Goal: Complete application form

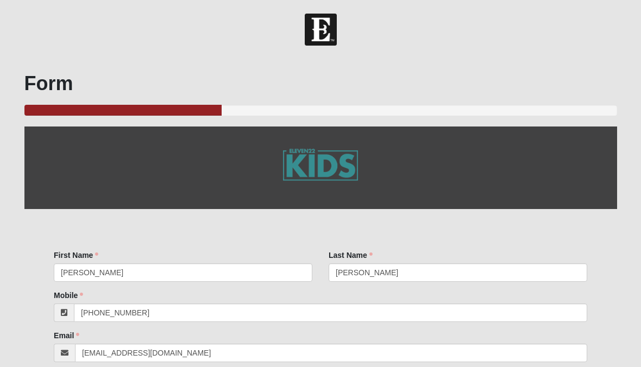
select select "3"
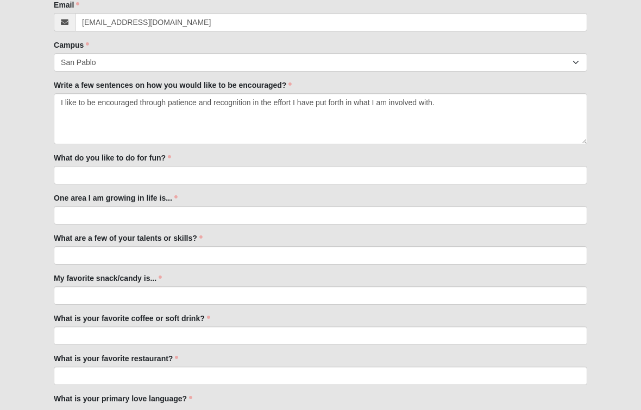
scroll to position [331, 0]
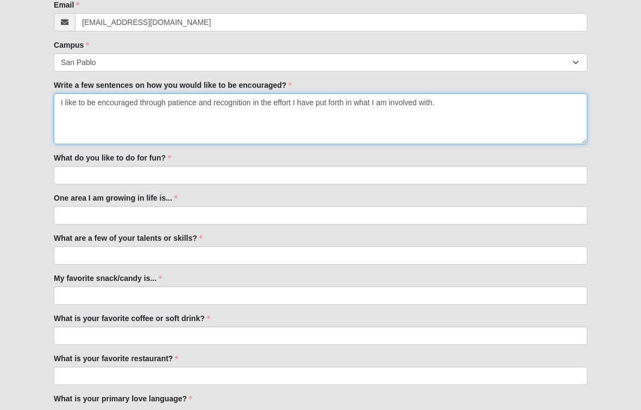
type textarea "I like to be encouraged through patience and recognition in the effort I have p…"
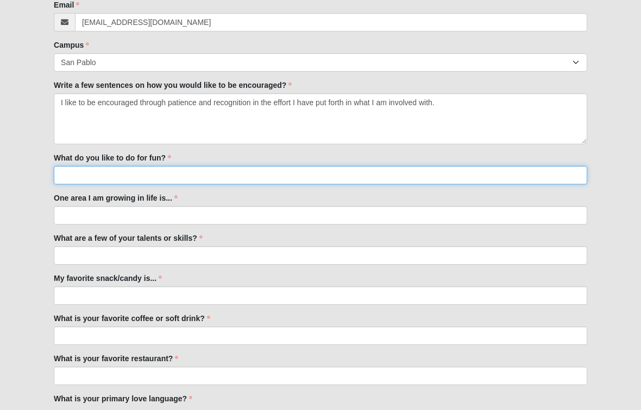
click at [259, 174] on input "What do you like to do for fun?" at bounding box center [320, 175] width 533 height 18
type input "I love being outdoors. I grew up kayaking, fishing, hiking, camping."
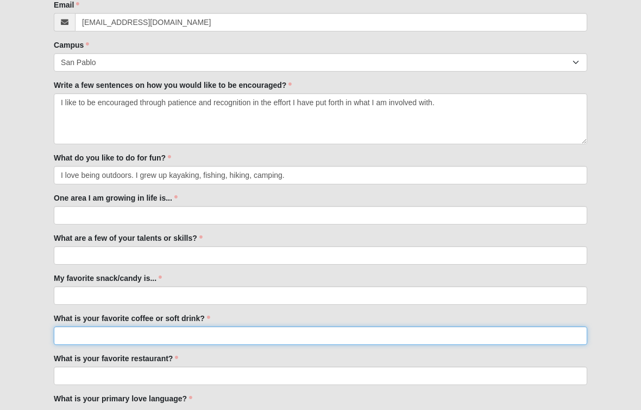
click at [141, 340] on input "What is your favorite coffee or soft drink?" at bounding box center [320, 336] width 533 height 18
click at [115, 334] on input "Favorite coffee: vanilla latte, general iced coffee" at bounding box center [320, 336] width 533 height 18
click at [244, 340] on input "Favorite coffee: iced vanilla latte, general iced coffee" at bounding box center [320, 336] width 533 height 18
click at [174, 340] on input "Favorite coffee: iced vanilla latte, general iced coffee with either vanilla or…" at bounding box center [320, 336] width 533 height 18
click at [355, 335] on input "Favorite coffee: iced vanilla latte or general iced coffee with either vanilla …" at bounding box center [320, 336] width 533 height 18
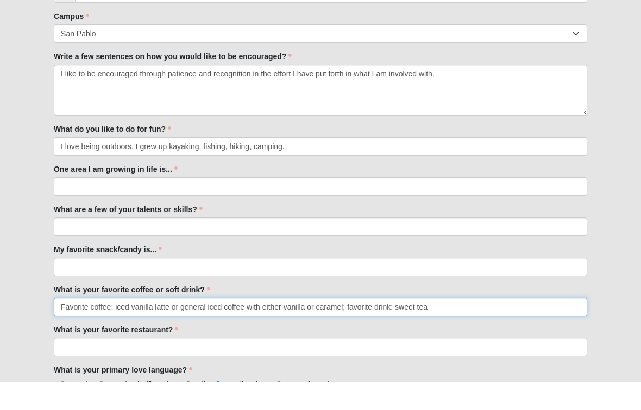
type input "Favorite coffee: iced vanilla latte or general iced coffee with either vanilla …"
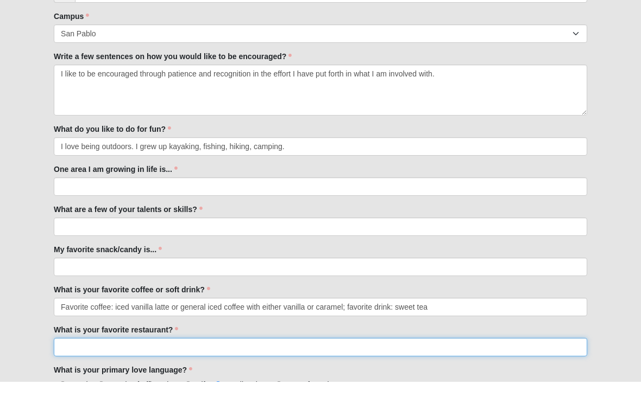
click at [192, 366] on input "What is your favorite restaurant?" at bounding box center [320, 376] width 533 height 18
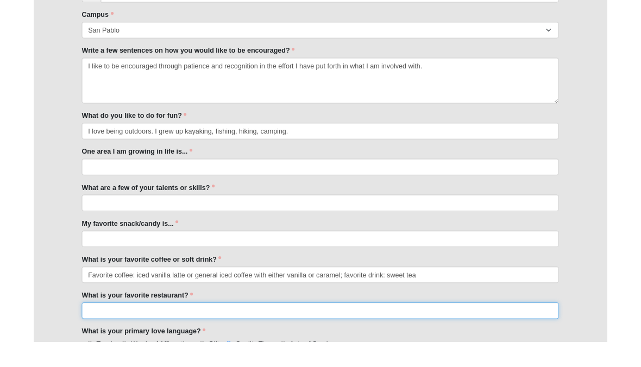
scroll to position [433, 0]
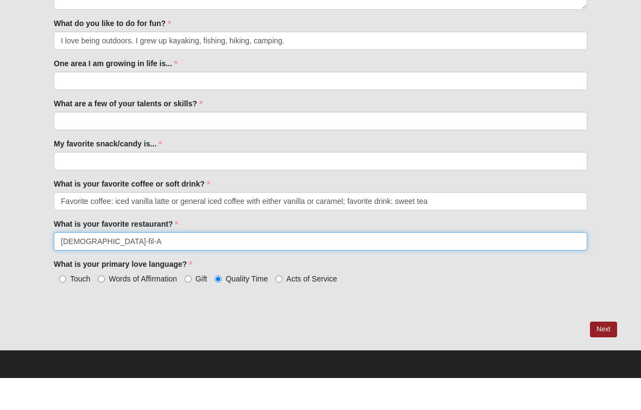
type input "[DEMOGRAPHIC_DATA]-fil-A"
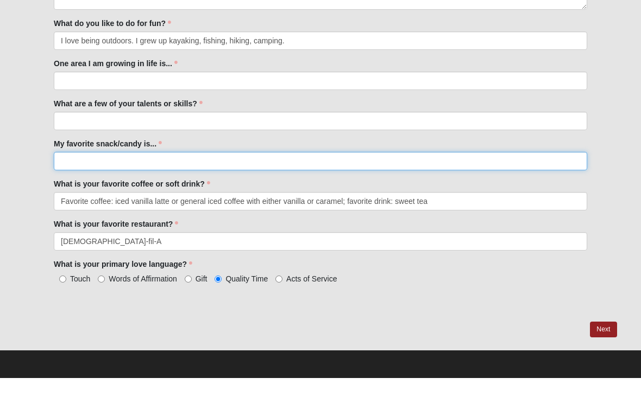
click at [258, 184] on input "My favorite snack/candy is..." at bounding box center [320, 193] width 533 height 18
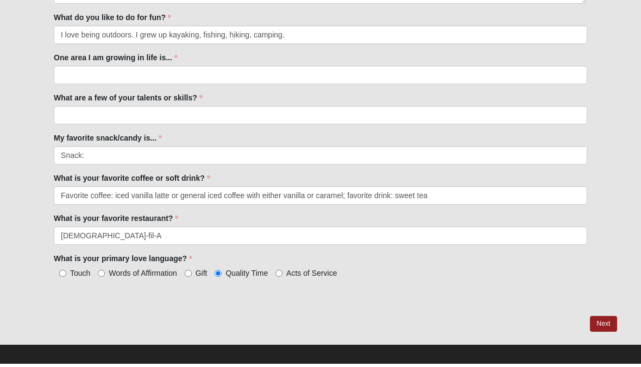
scroll to position [471, 0]
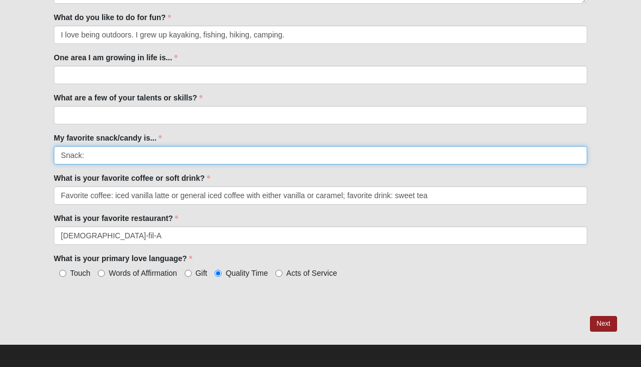
click at [130, 163] on input "Snack:" at bounding box center [320, 155] width 533 height 18
click at [156, 158] on input "Snack: Smartfood popcorn Candy:" at bounding box center [320, 155] width 533 height 18
click at [195, 153] on input "Snack: Smartfood popcorn Candy:" at bounding box center [320, 155] width 533 height 18
type input "Snack: Smartfood popcorn Candy: dark chocolate"
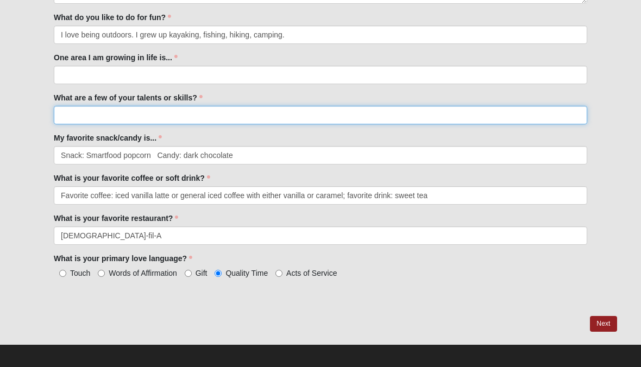
click at [145, 112] on input "What are a few of your talents or skills?" at bounding box center [320, 115] width 533 height 18
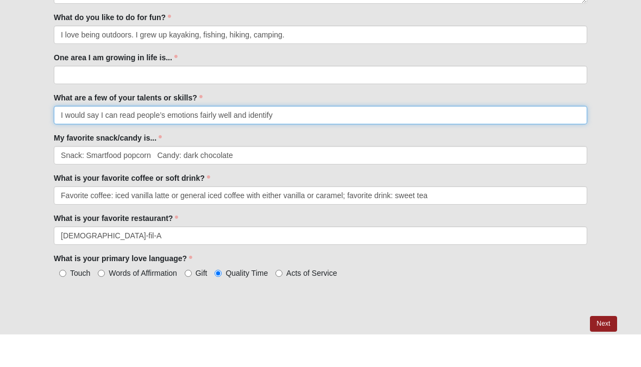
scroll to position [438, 0]
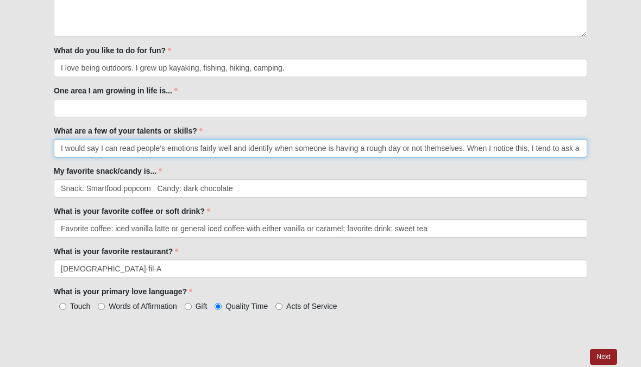
click at [471, 147] on input "I would say I can read people’s emotions fairly well and identify when someone …" at bounding box center [320, 148] width 533 height 18
click at [583, 147] on input "I would say I can read people’s emotions fairly well and identify when someone …" at bounding box center [320, 148] width 533 height 18
type input "I would say I can read people’s emotions fairly well and identify when someone …"
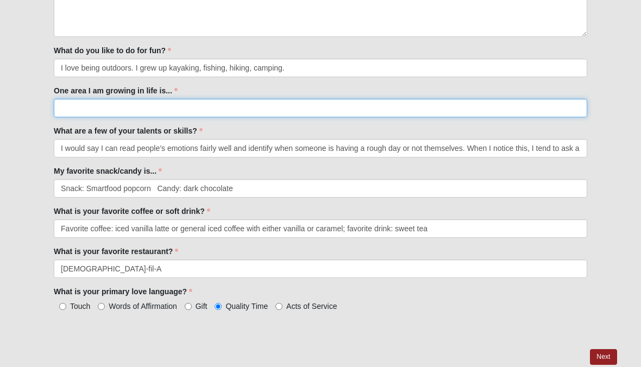
click at [189, 112] on input "One area I am growing in life is..." at bounding box center [320, 108] width 533 height 18
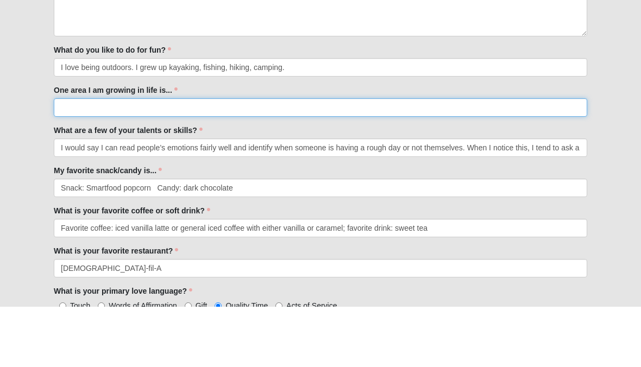
scroll to position [376, 0]
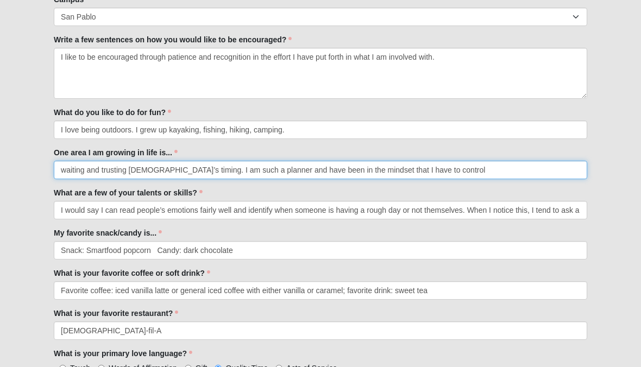
type input "waiting and trusting [DEMOGRAPHIC_DATA]’s timing. I am such a planner and have …"
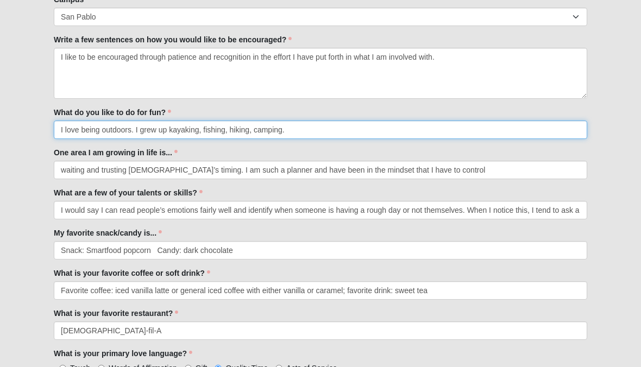
click at [295, 129] on input "I love being outdoors. I grew up kayaking, fishing, hiking, camping." at bounding box center [320, 130] width 533 height 18
type input "I love being outdoors. I grew up kayaking, fishing, hiking, camping."
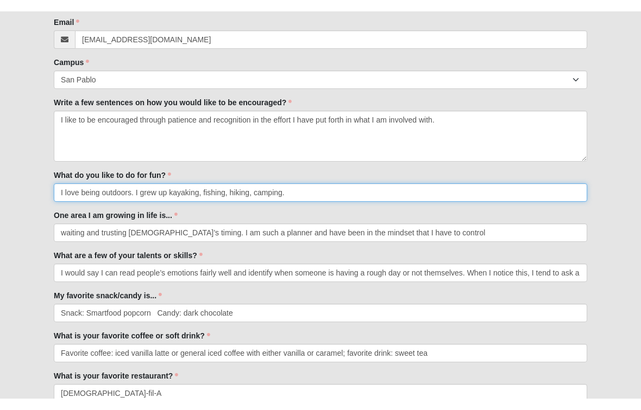
scroll to position [303, 0]
